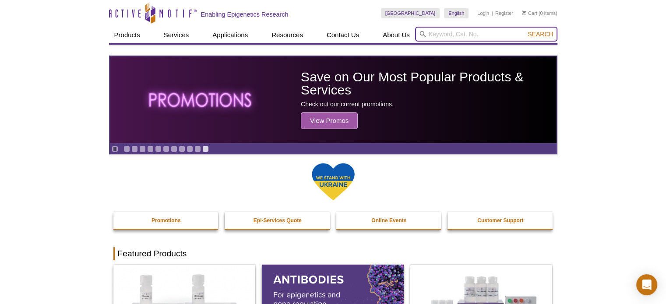
click at [497, 32] on input "search" at bounding box center [486, 34] width 142 height 15
type input "AM tag"
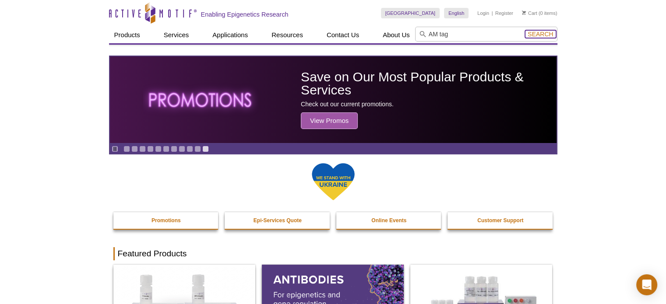
click at [543, 35] on span "Search" at bounding box center [540, 34] width 25 height 7
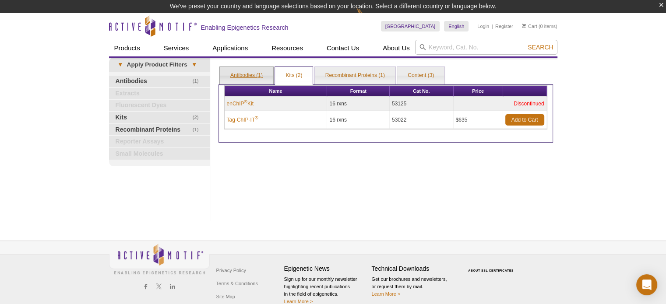
click at [243, 72] on link "Antibodies (1)" at bounding box center [246, 76] width 53 height 18
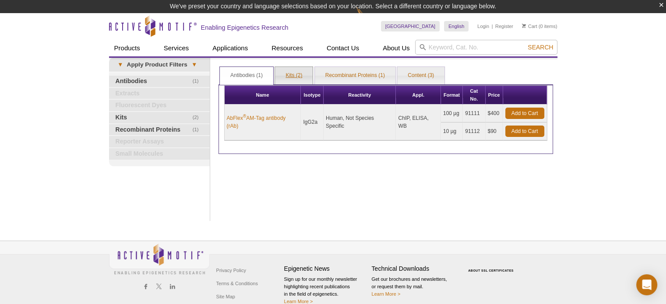
click at [294, 75] on link "Kits (2)" at bounding box center [294, 76] width 38 height 18
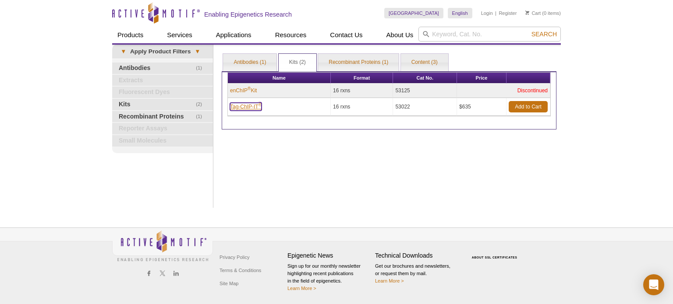
click at [235, 108] on link "Tag-ChIP-IT ®" at bounding box center [246, 107] width 32 height 8
click at [252, 63] on link "Antibodies (1)" at bounding box center [249, 63] width 53 height 18
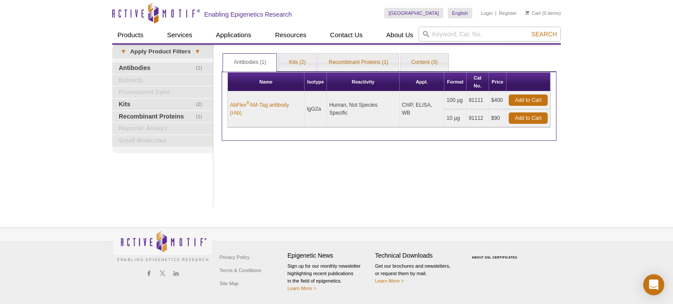
drag, startPoint x: 482, startPoint y: 100, endPoint x: 467, endPoint y: 100, distance: 14.4
click at [467, 100] on td "91111" at bounding box center [477, 101] width 22 height 18
copy td "91111"
click at [361, 64] on link "Recombinant Proteins (1)" at bounding box center [358, 63] width 81 height 18
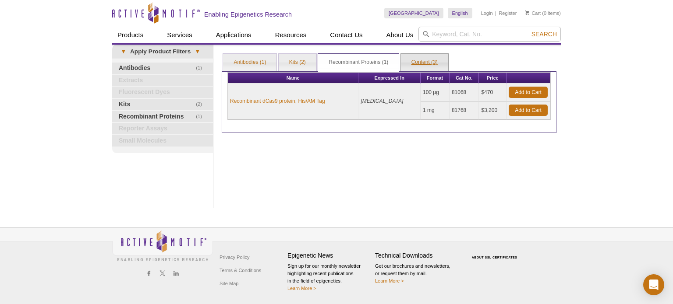
click at [415, 64] on link "Content (3)" at bounding box center [424, 63] width 47 height 18
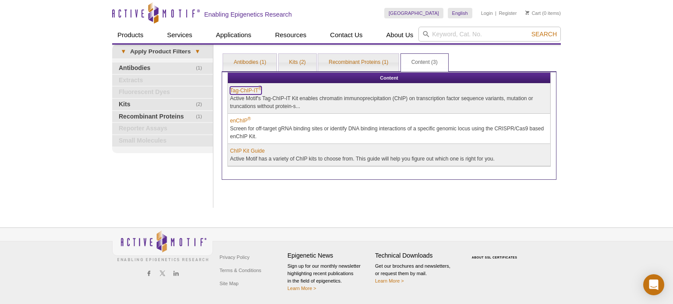
click at [245, 91] on link "Tag-ChIP-IT ®" at bounding box center [246, 91] width 32 height 8
